Goal: Task Accomplishment & Management: Manage account settings

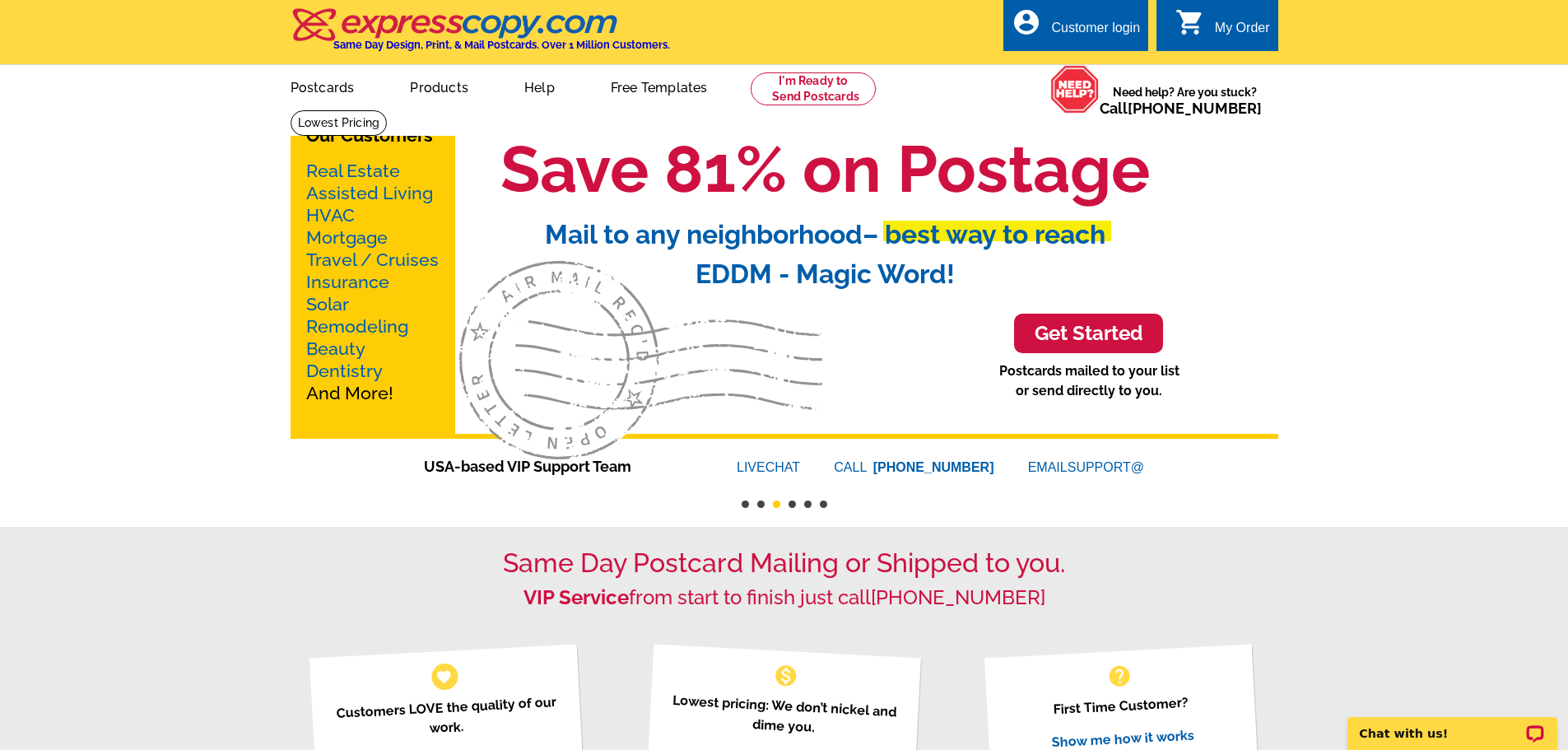
drag, startPoint x: 1472, startPoint y: 166, endPoint x: 1453, endPoint y: 156, distance: 21.5
click at [1090, 18] on link "account_circle Customer login" at bounding box center [1075, 29] width 128 height 20
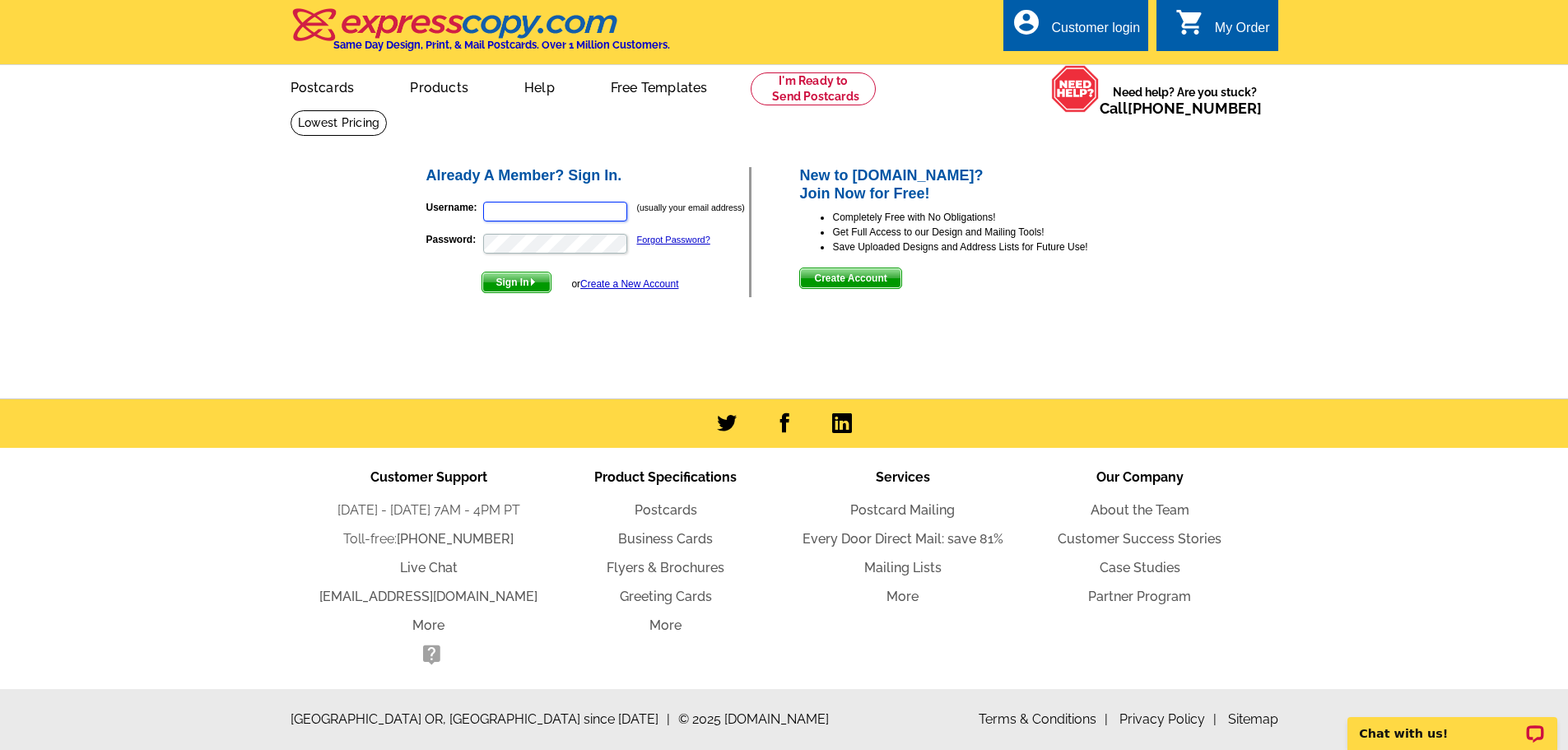
click at [509, 208] on input "Username:" at bounding box center [556, 211] width 144 height 19
paste input "[PERSON_NAME][EMAIL_ADDRESS][DOMAIN_NAME]"
type input "[PERSON_NAME][EMAIL_ADDRESS][DOMAIN_NAME]"
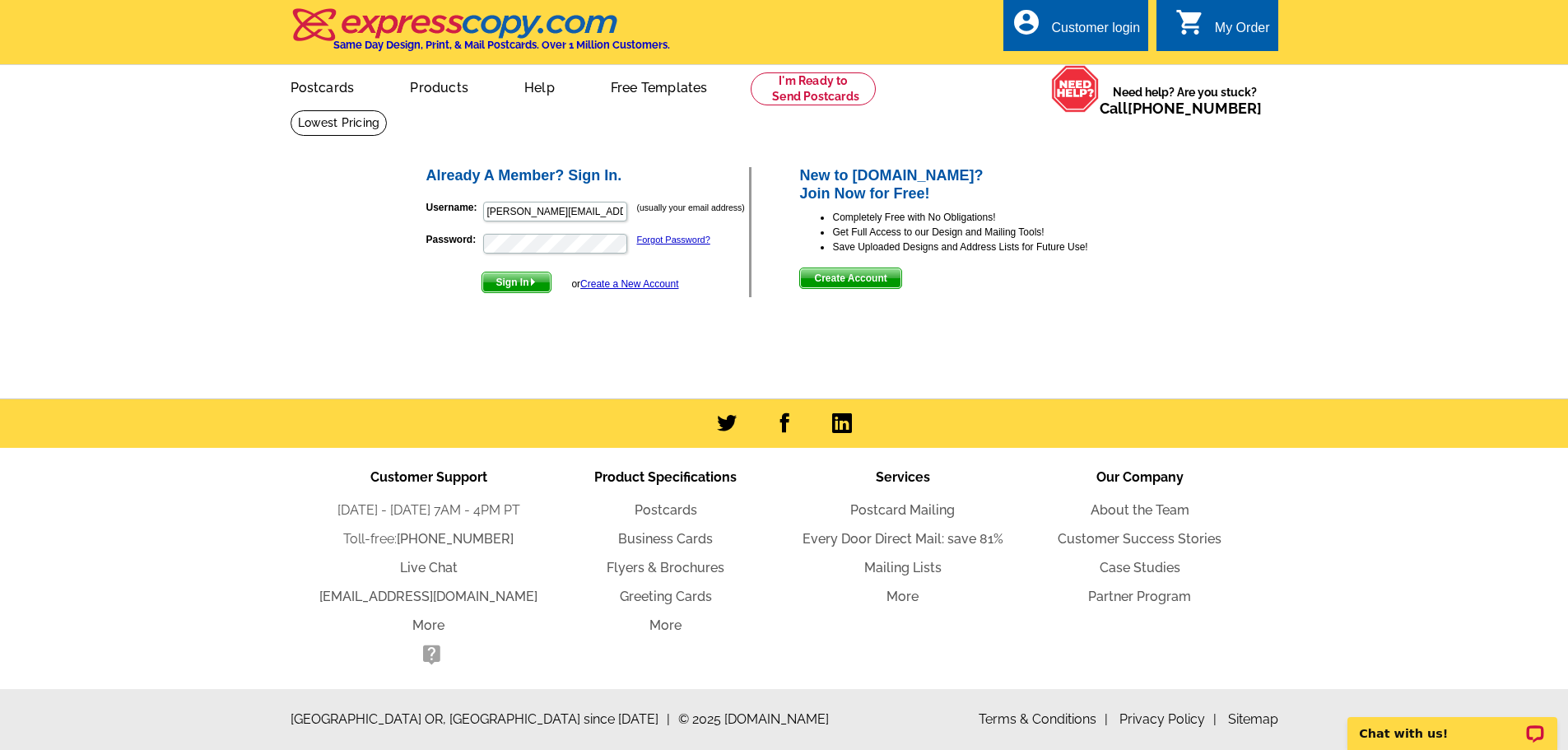
click at [503, 279] on span "Sign In" at bounding box center [517, 281] width 68 height 19
